Goal: Information Seeking & Learning: Learn about a topic

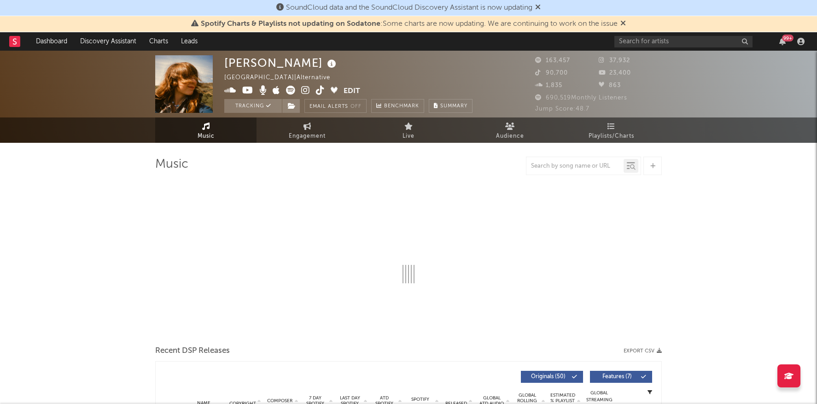
select select "6m"
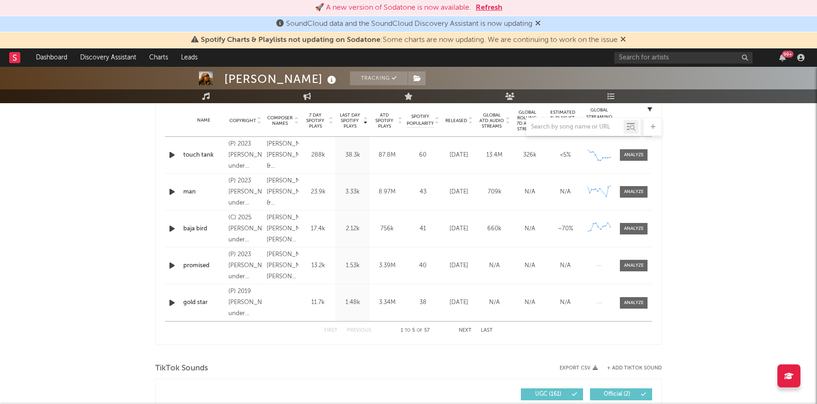
scroll to position [372, 0]
click at [639, 62] on input "text" at bounding box center [683, 58] width 138 height 12
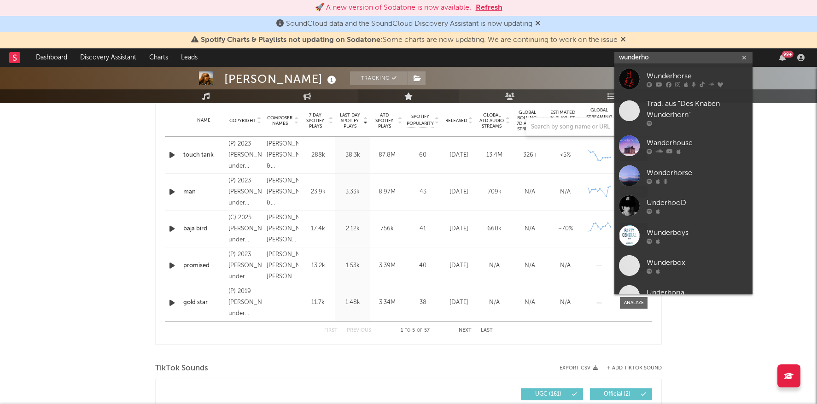
type input "wunderho"
click at [704, 76] on div "Wunderhorse" at bounding box center [696, 75] width 101 height 11
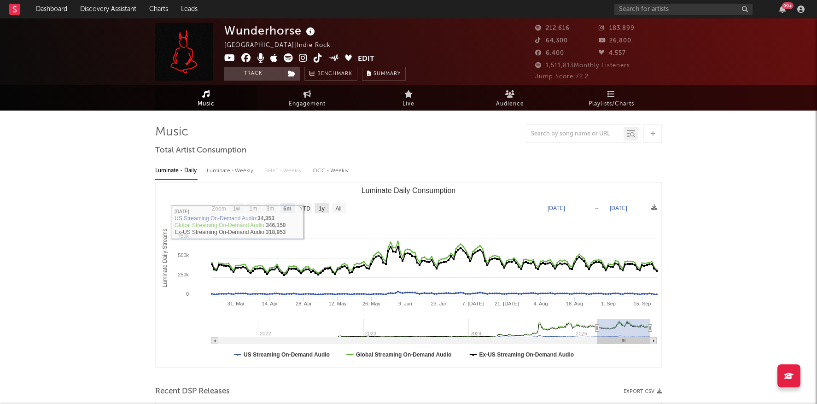
click at [322, 207] on text "1y" at bounding box center [322, 208] width 6 height 6
select select "1y"
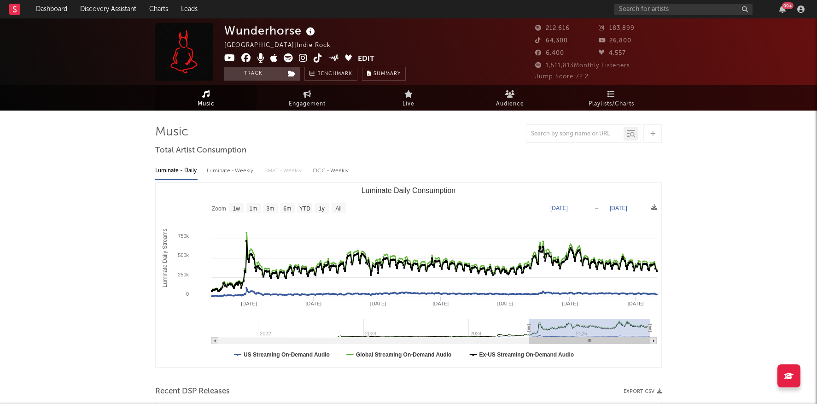
drag, startPoint x: 546, startPoint y: 327, endPoint x: 529, endPoint y: 329, distance: 16.6
click at [529, 329] on icon "Luminate Daily Consumption" at bounding box center [529, 328] width 4 height 7
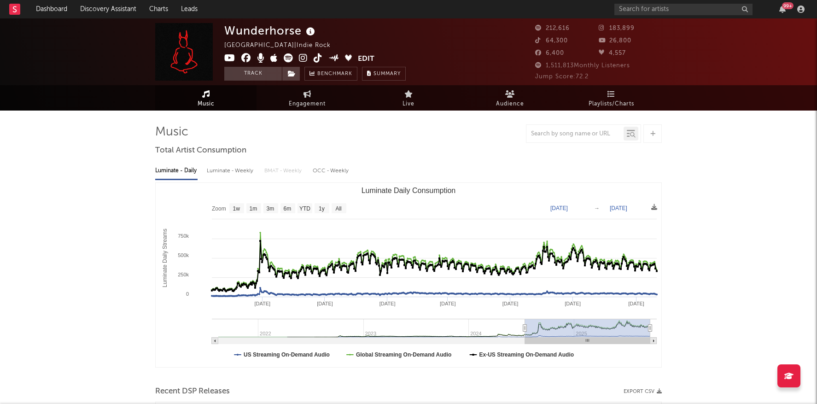
drag, startPoint x: 529, startPoint y: 330, endPoint x: 525, endPoint y: 327, distance: 4.7
click at [525, 327] on icon "Luminate Daily Consumption" at bounding box center [525, 328] width 4 height 7
click at [506, 176] on div "Luminate - Daily Luminate - Weekly BMAT - Weekly OCC - Weekly" at bounding box center [408, 171] width 506 height 16
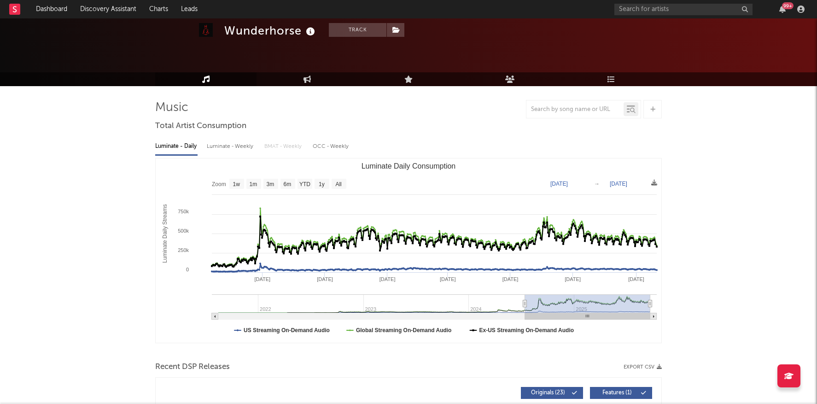
scroll to position [29, 0]
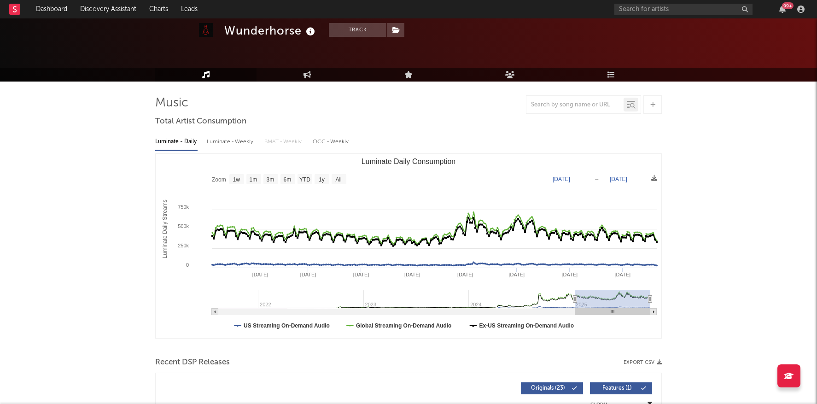
type input "[DATE]"
drag, startPoint x: 523, startPoint y: 300, endPoint x: 574, endPoint y: 293, distance: 51.1
click at [574, 293] on g "Luminate Daily Consumption" at bounding box center [434, 302] width 445 height 25
